Goal: Entertainment & Leisure: Consume media (video, audio)

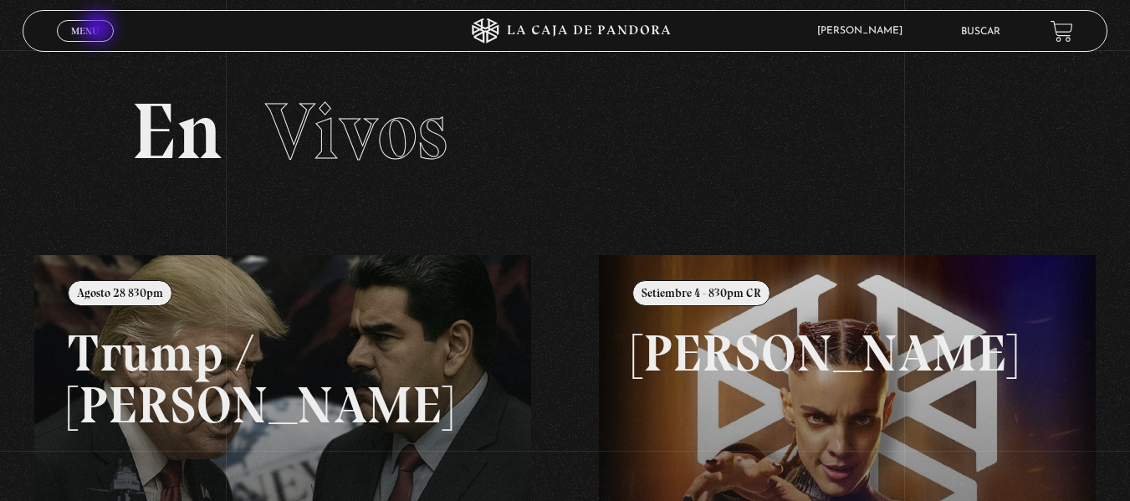
click at [100, 29] on link "Menu Cerrar" at bounding box center [85, 31] width 57 height 22
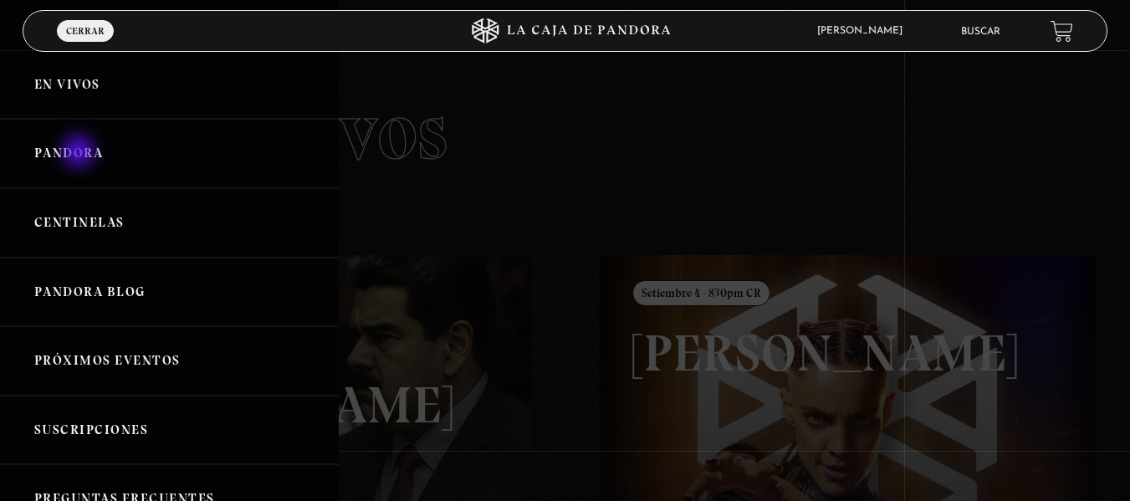
click at [80, 153] on link "Pandora" at bounding box center [169, 153] width 339 height 69
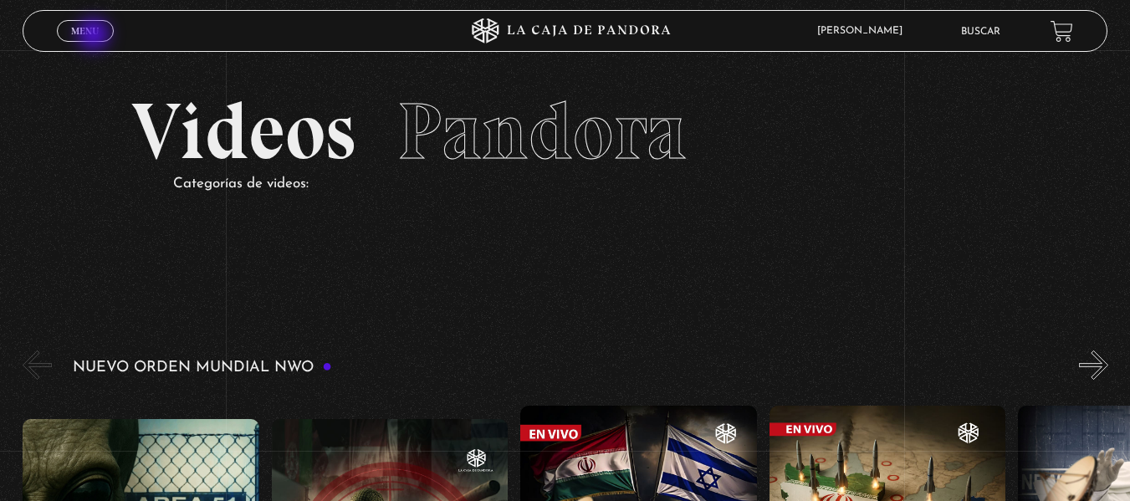
click at [95, 36] on span "Menu" at bounding box center [85, 31] width 28 height 10
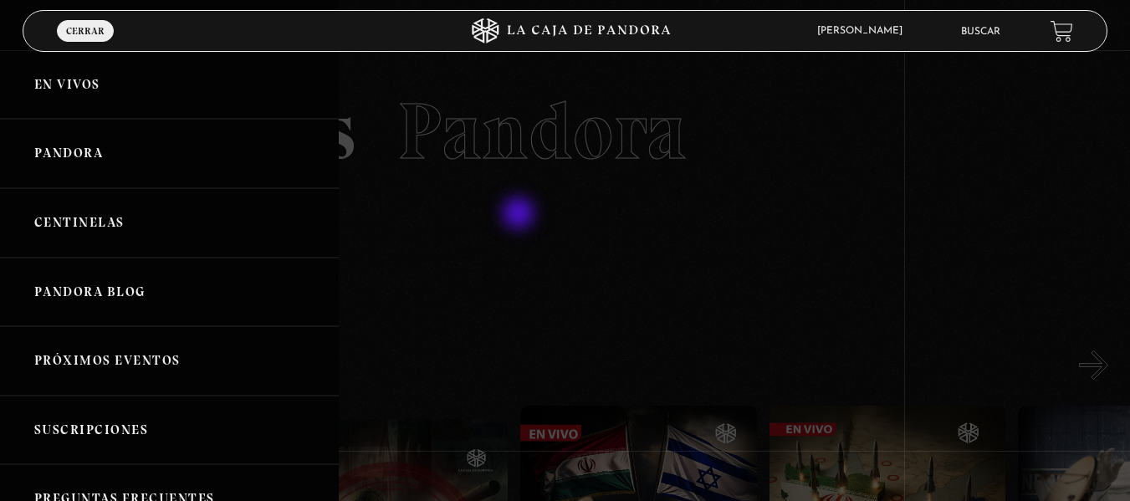
click at [520, 215] on div at bounding box center [565, 250] width 1130 height 501
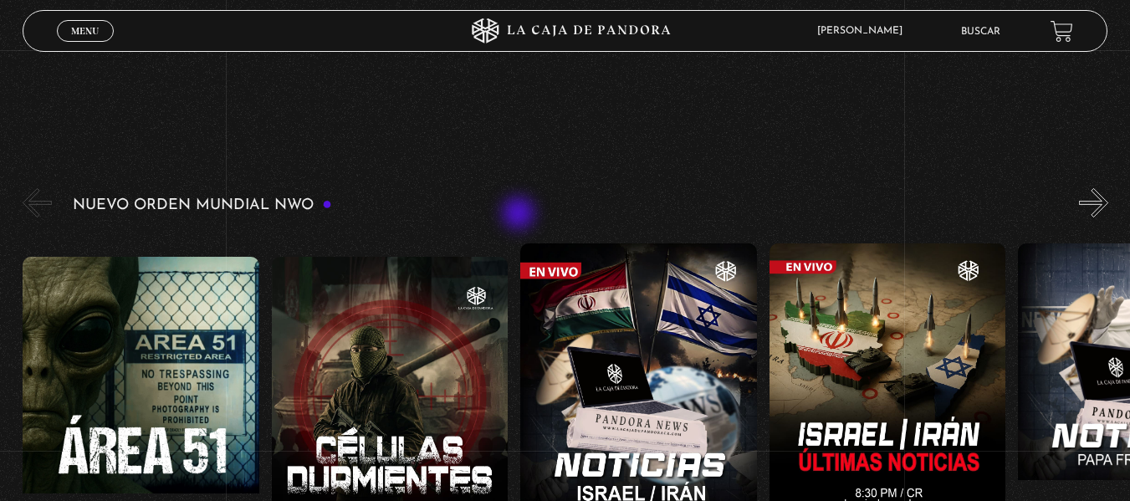
scroll to position [161, 0]
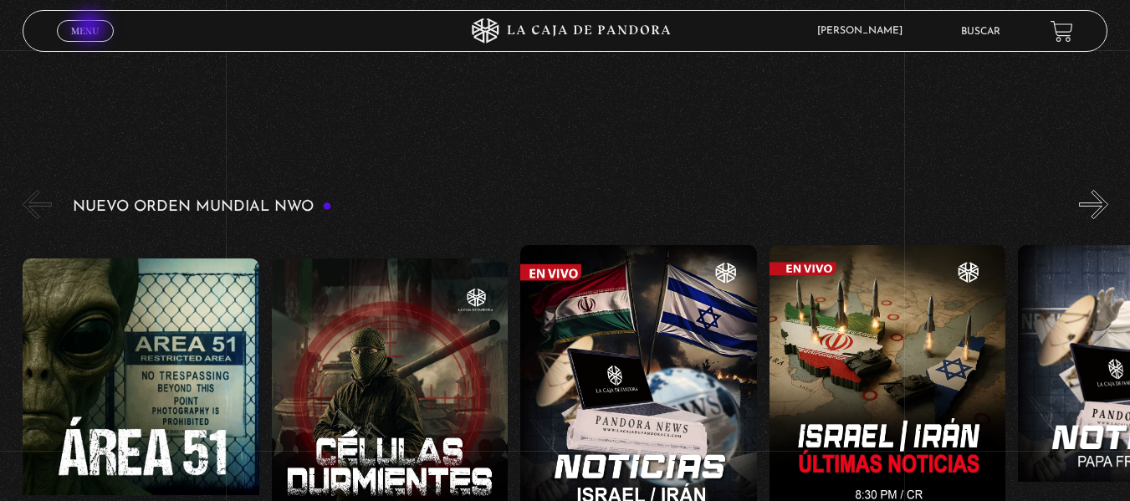
click at [91, 28] on span "Menu" at bounding box center [85, 31] width 28 height 10
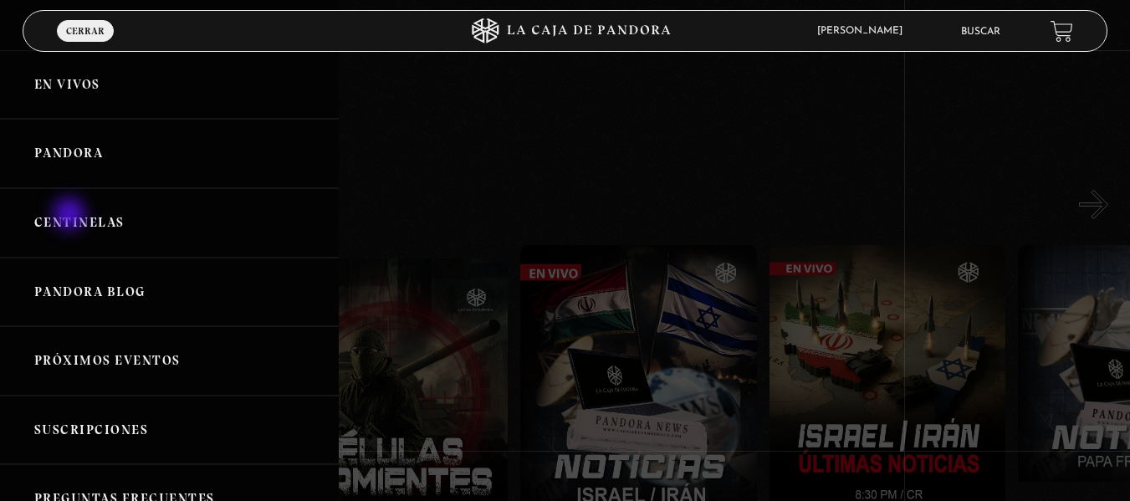
click at [71, 216] on link "Centinelas" at bounding box center [169, 222] width 339 height 69
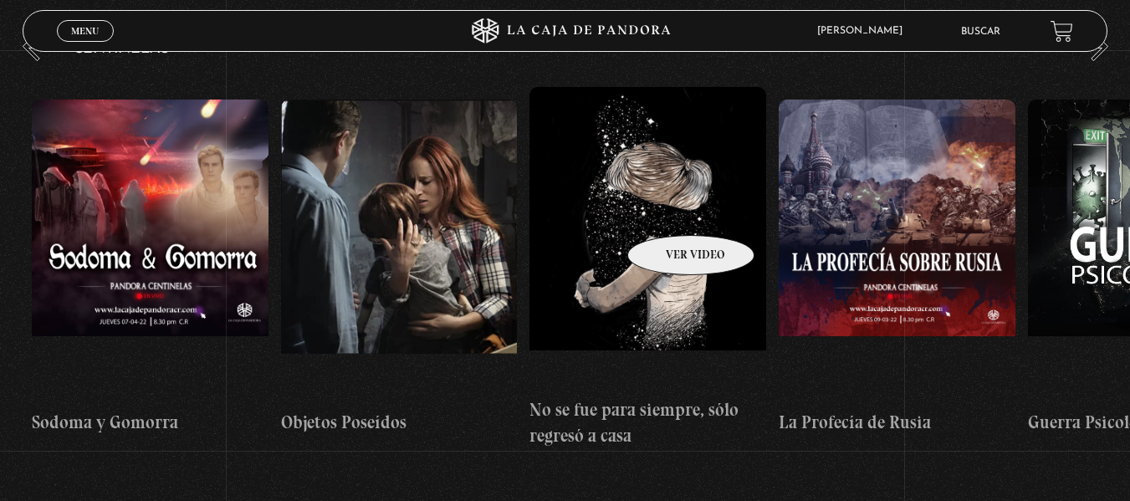
scroll to position [0, 16918]
click at [668, 202] on figure at bounding box center [647, 237] width 237 height 301
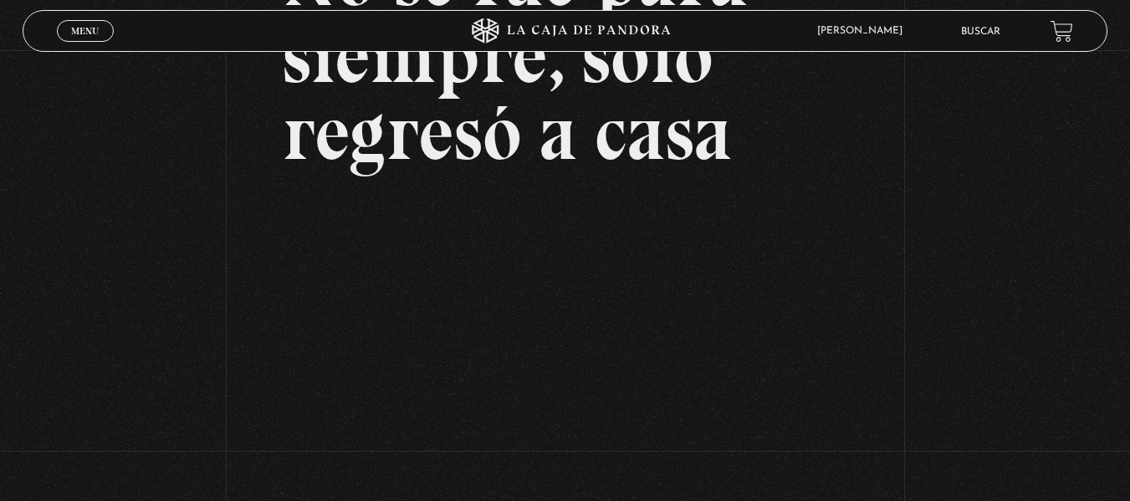
scroll to position [298, 0]
